Goal: Information Seeking & Learning: Check status

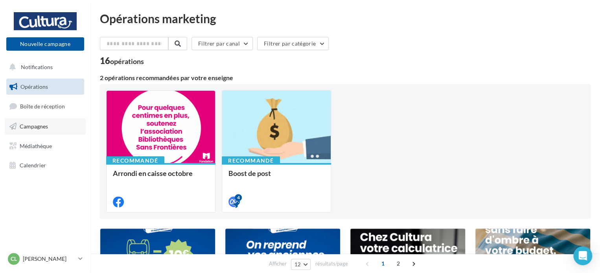
click at [41, 128] on span "Campagnes" at bounding box center [34, 126] width 28 height 7
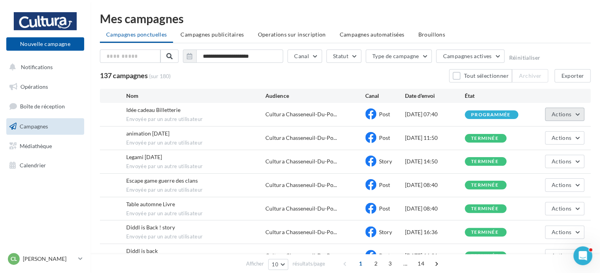
click at [576, 113] on button "Actions" at bounding box center [564, 114] width 39 height 13
click at [544, 133] on button "Voir les résultats" at bounding box center [545, 133] width 79 height 20
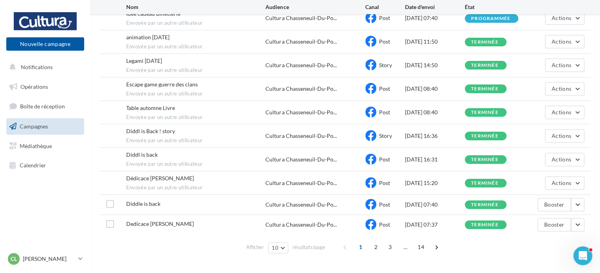
scroll to position [112, 0]
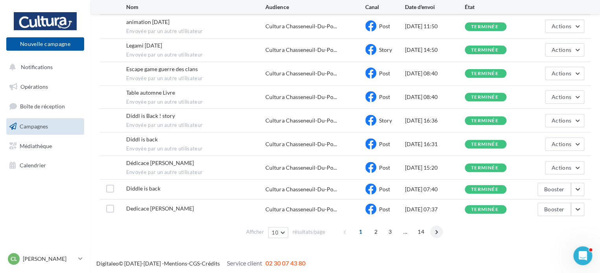
click at [436, 231] on span at bounding box center [436, 232] width 13 height 13
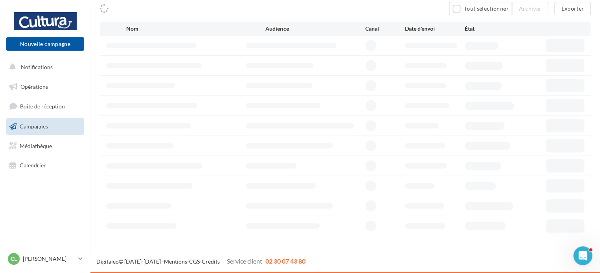
scroll to position [66, 0]
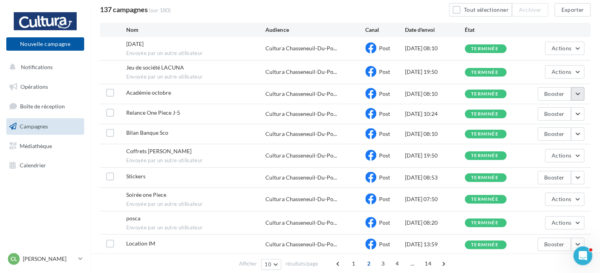
click at [576, 92] on button "button" at bounding box center [577, 93] width 13 height 13
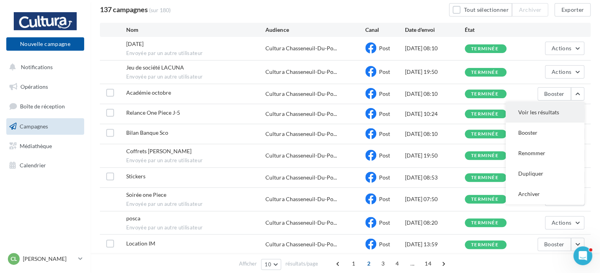
click at [544, 108] on button "Voir les résultats" at bounding box center [545, 112] width 79 height 20
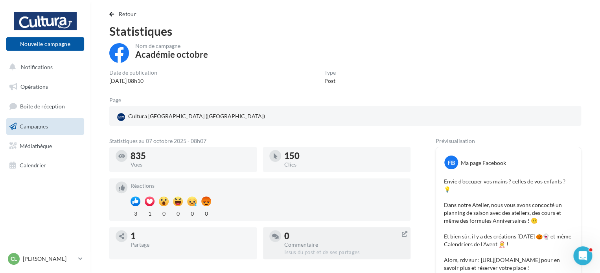
scroll to position [127, 0]
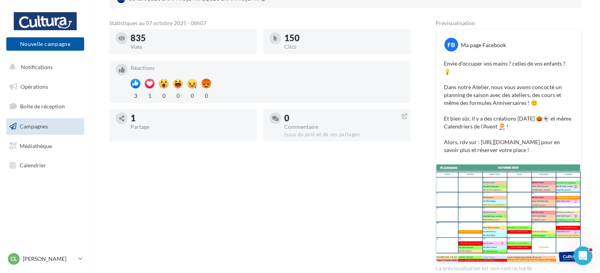
click at [497, 198] on img at bounding box center [508, 213] width 145 height 98
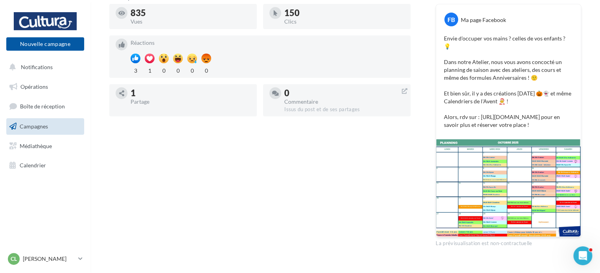
scroll to position [167, 0]
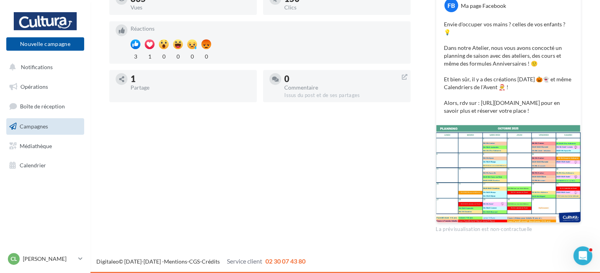
click at [496, 197] on img at bounding box center [508, 174] width 145 height 98
click at [494, 196] on img at bounding box center [508, 174] width 145 height 98
click at [512, 182] on img at bounding box center [508, 174] width 145 height 98
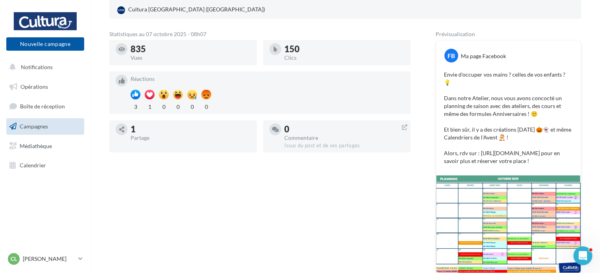
scroll to position [49, 0]
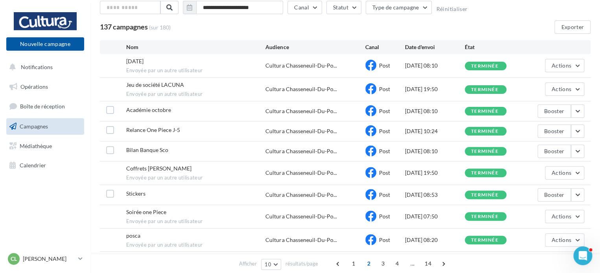
scroll to position [66, 0]
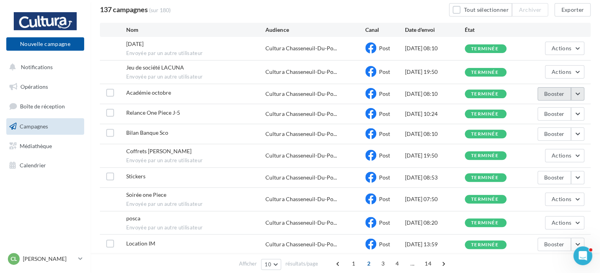
drag, startPoint x: 569, startPoint y: 92, endPoint x: 580, endPoint y: 91, distance: 11.1
click at [572, 92] on div "Booster" at bounding box center [560, 93] width 47 height 13
click at [578, 93] on button "button" at bounding box center [577, 93] width 13 height 13
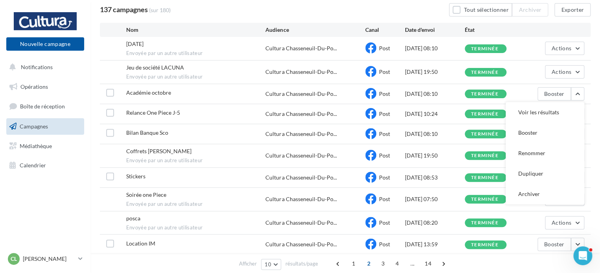
drag, startPoint x: 149, startPoint y: 92, endPoint x: 141, endPoint y: 92, distance: 8.3
click at [149, 92] on span "Académie octobre" at bounding box center [148, 92] width 45 height 7
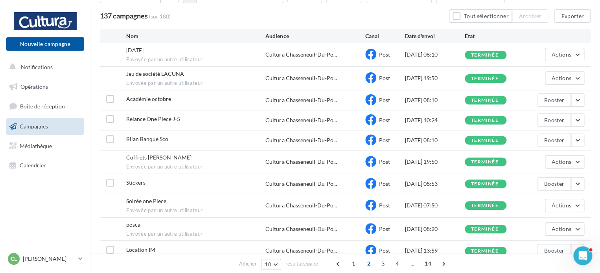
scroll to position [0, 0]
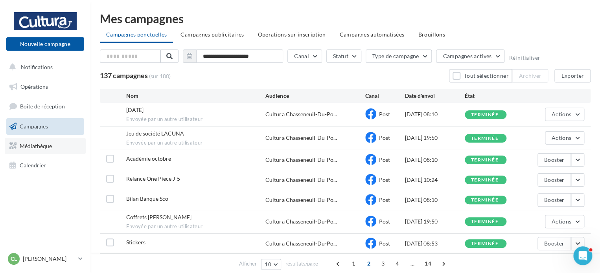
drag, startPoint x: 40, startPoint y: 147, endPoint x: 84, endPoint y: 162, distance: 46.4
click at [40, 148] on span "Médiathèque" at bounding box center [36, 145] width 32 height 7
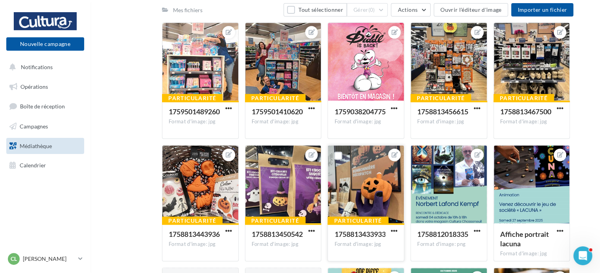
scroll to position [535, 0]
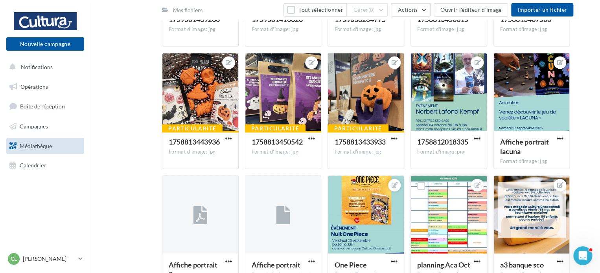
click at [454, 213] on div at bounding box center [449, 215] width 76 height 79
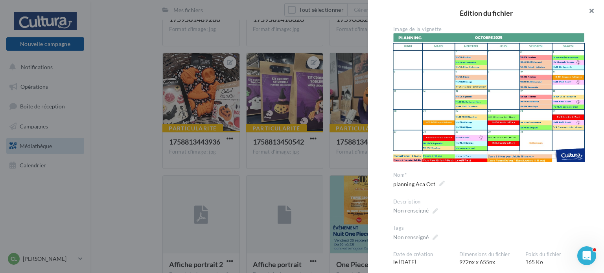
click at [592, 7] on button "button" at bounding box center [587, 12] width 31 height 24
